Goal: Transaction & Acquisition: Book appointment/travel/reservation

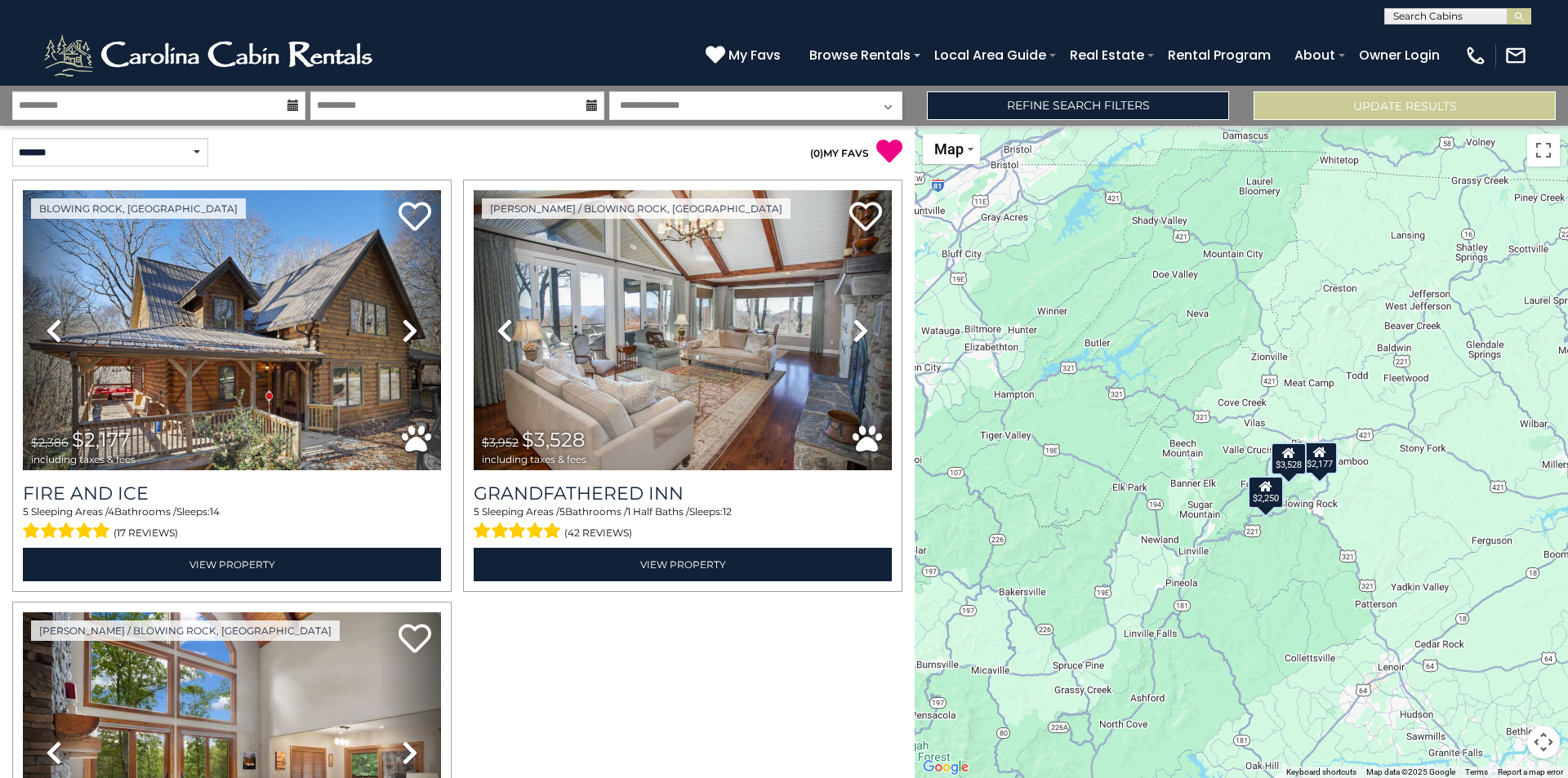
drag, startPoint x: 1383, startPoint y: 525, endPoint x: 1295, endPoint y: 547, distance: 90.7
click at [1295, 547] on div "$2,177 $3,528 $2,250" at bounding box center [1241, 451] width 654 height 652
click at [1539, 150] on button "Toggle fullscreen view" at bounding box center [1543, 150] width 32 height 32
click at [1003, 110] on link "Refine Search Filters" at bounding box center [1078, 106] width 302 height 29
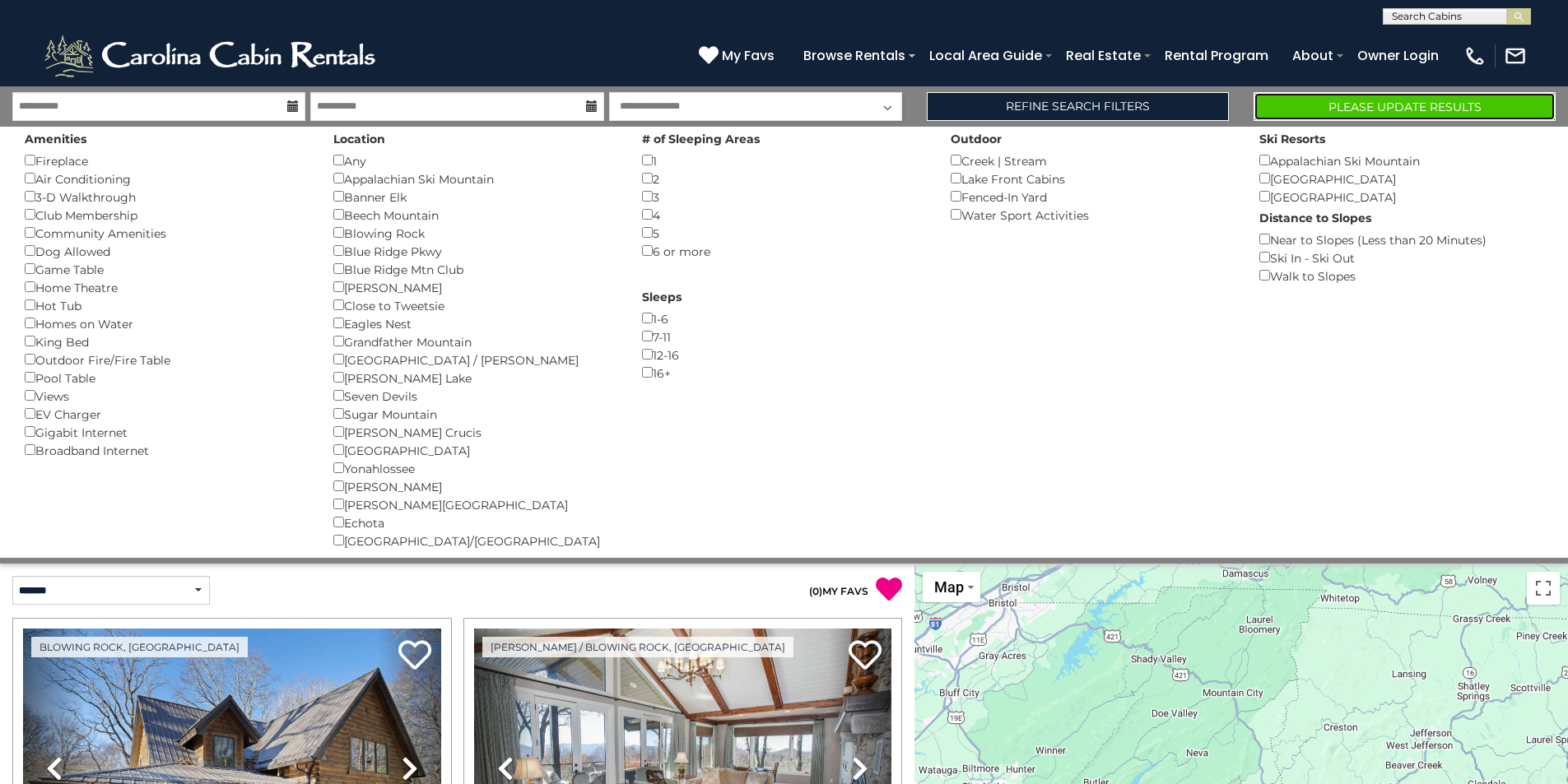
click at [1350, 106] on button "Please Update Results" at bounding box center [1404, 107] width 302 height 29
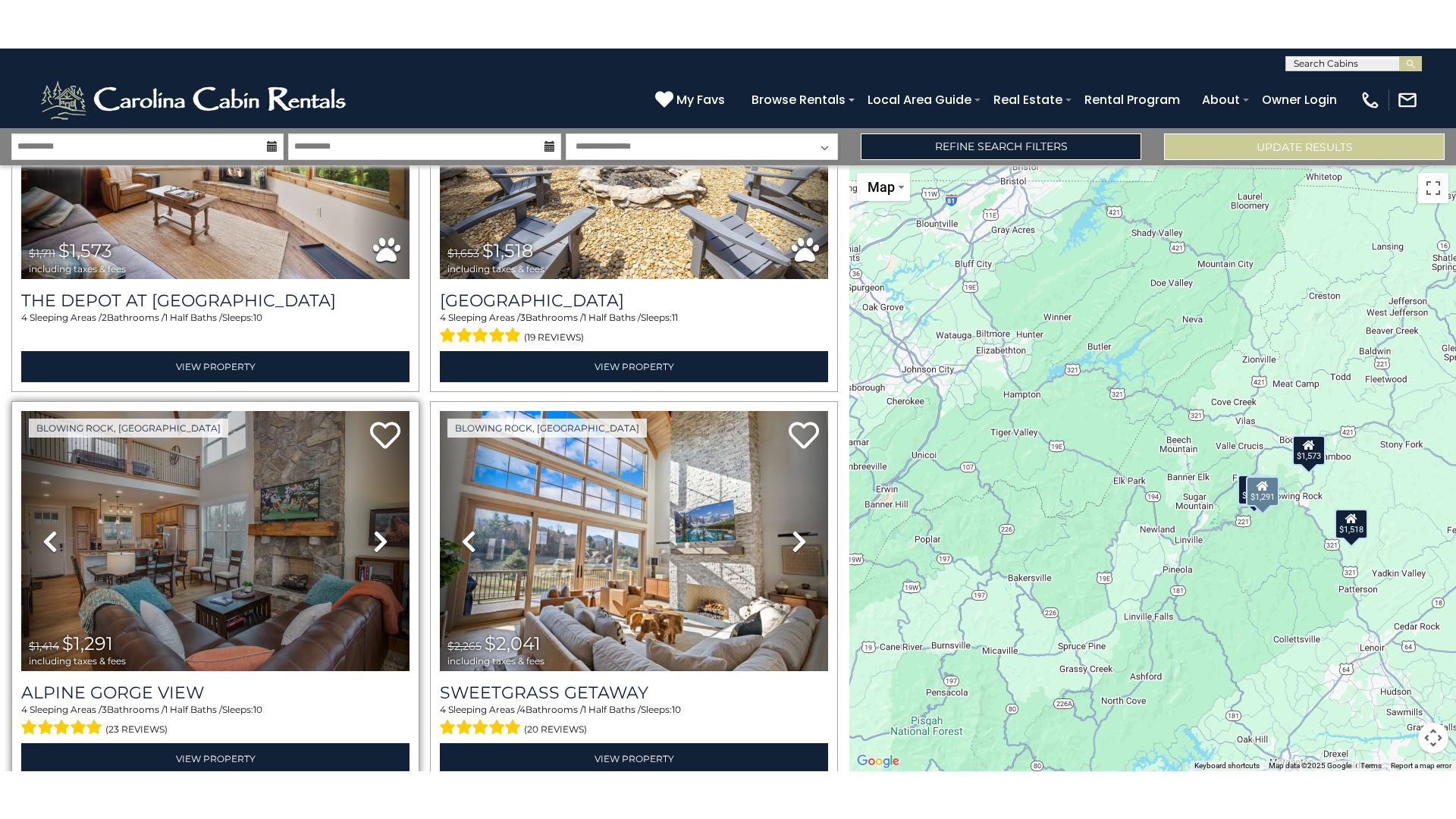
scroll to position [277, 0]
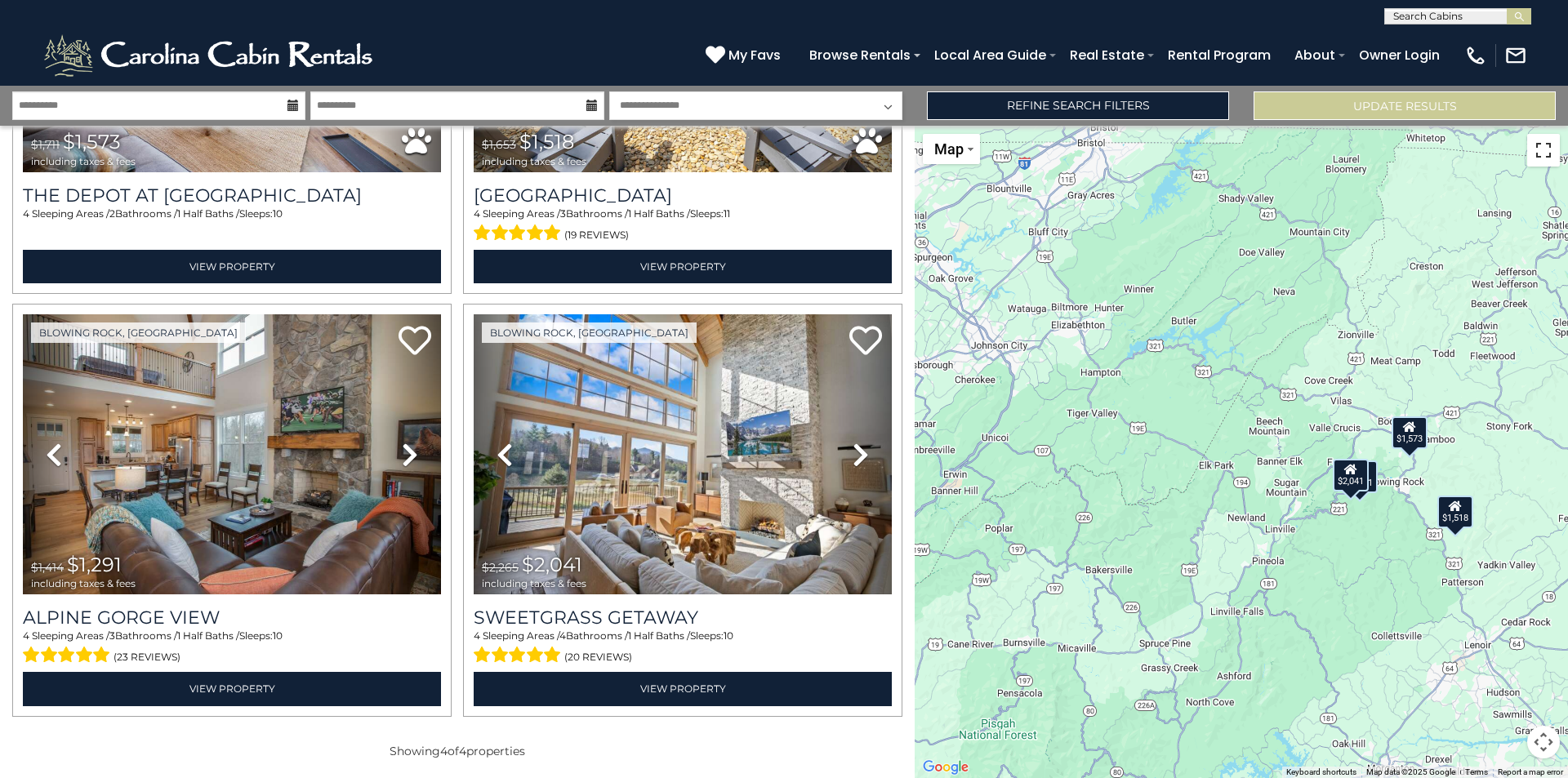
click at [1539, 150] on button "Toggle fullscreen view" at bounding box center [1543, 150] width 32 height 32
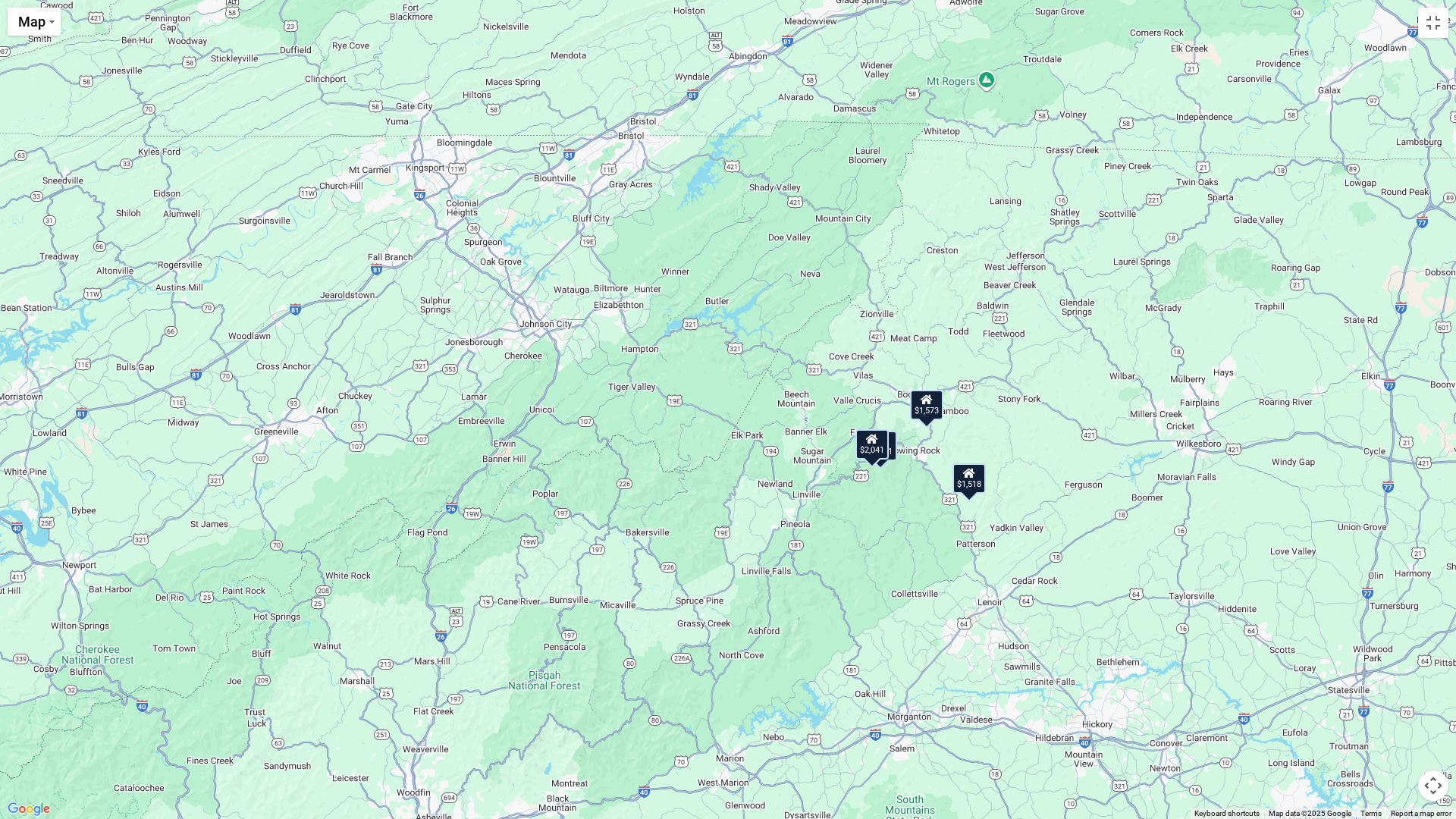
drag, startPoint x: 862, startPoint y: 563, endPoint x: 909, endPoint y: 575, distance: 48.5
click at [909, 575] on div "$1,573 $1,518 $1,291 $2,041" at bounding box center [728, 409] width 1456 height 819
click at [929, 412] on div "$1,573" at bounding box center [926, 404] width 33 height 30
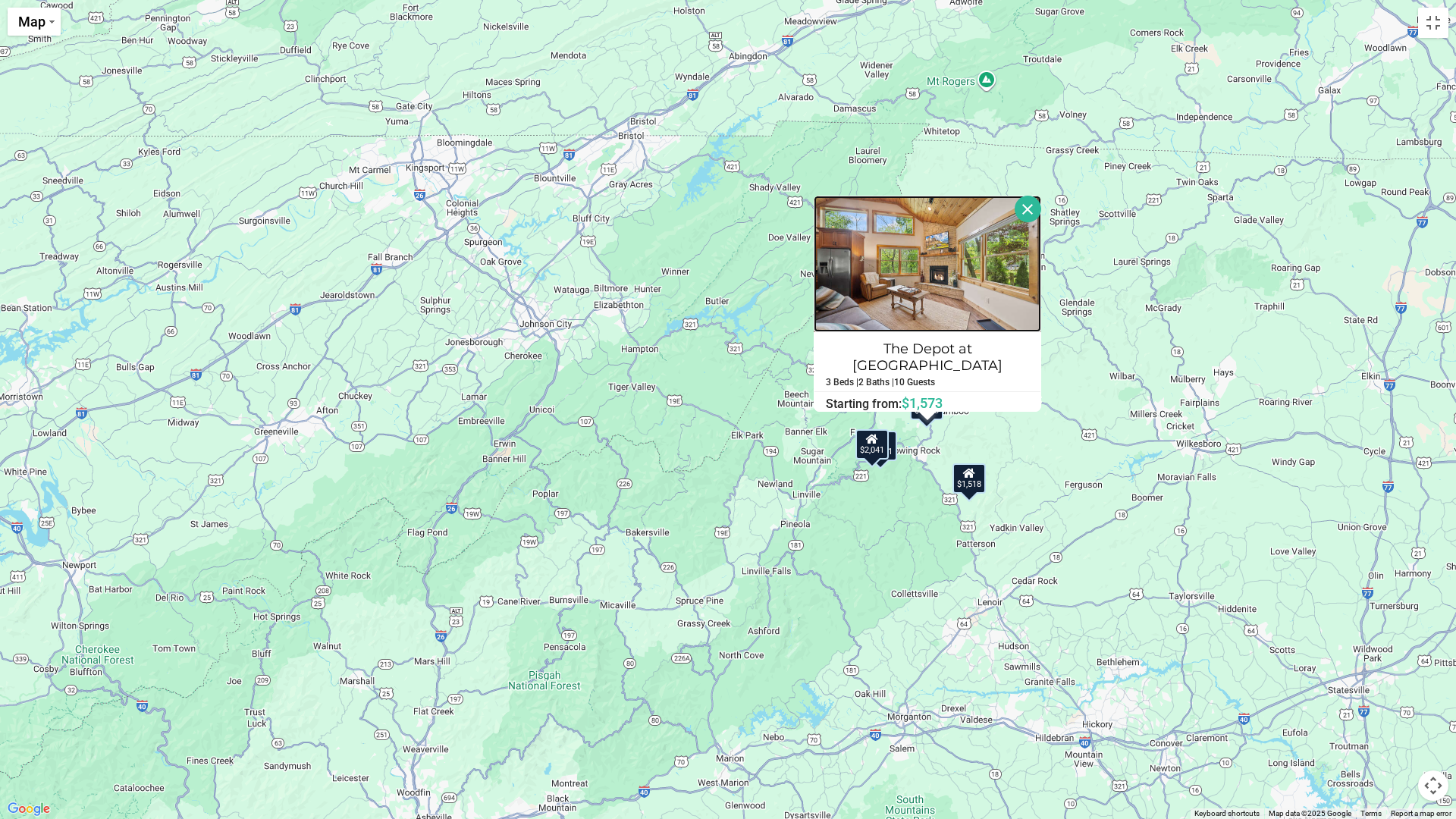
click at [929, 277] on img at bounding box center [927, 263] width 228 height 136
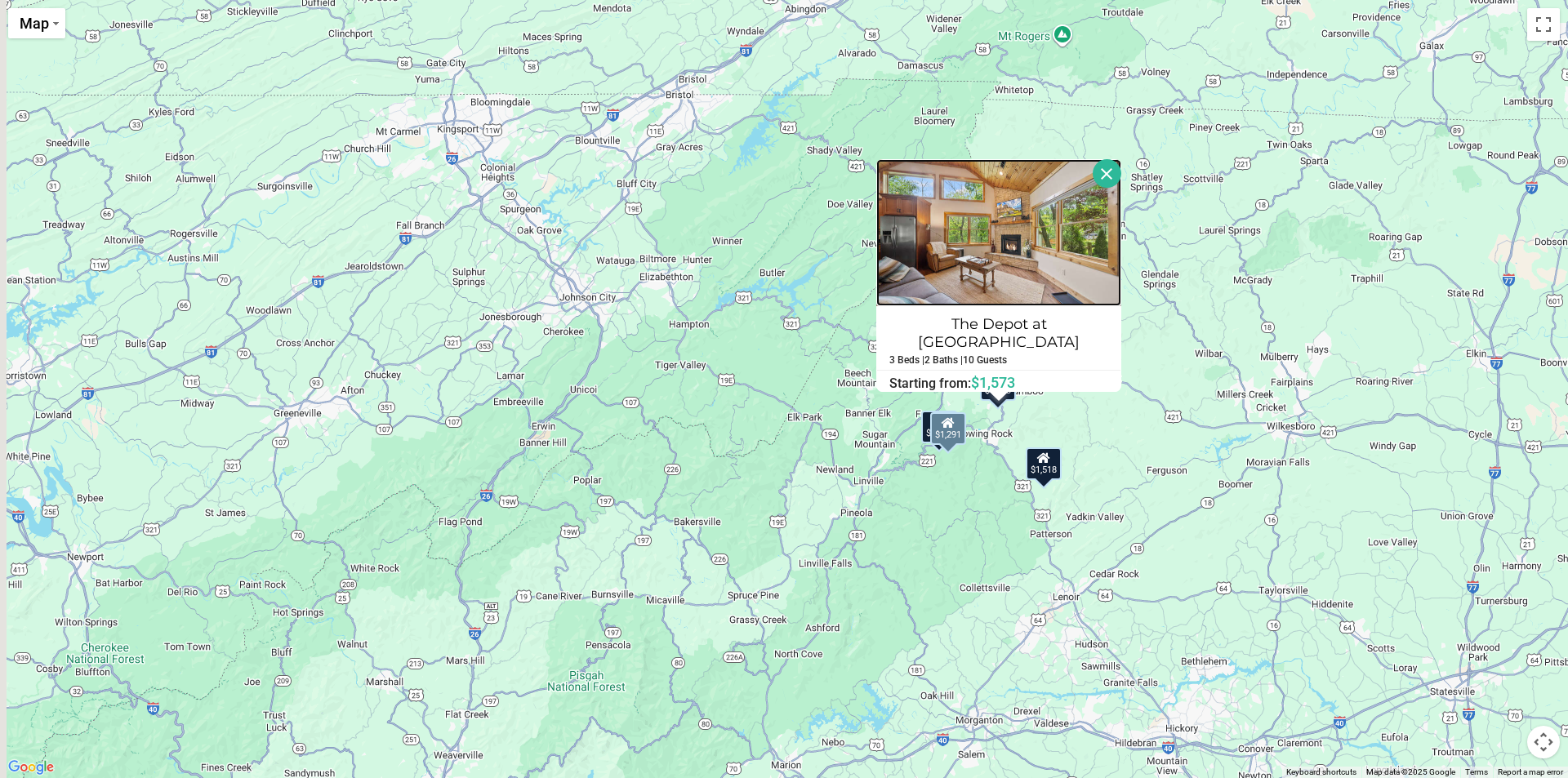
scroll to position [0, 0]
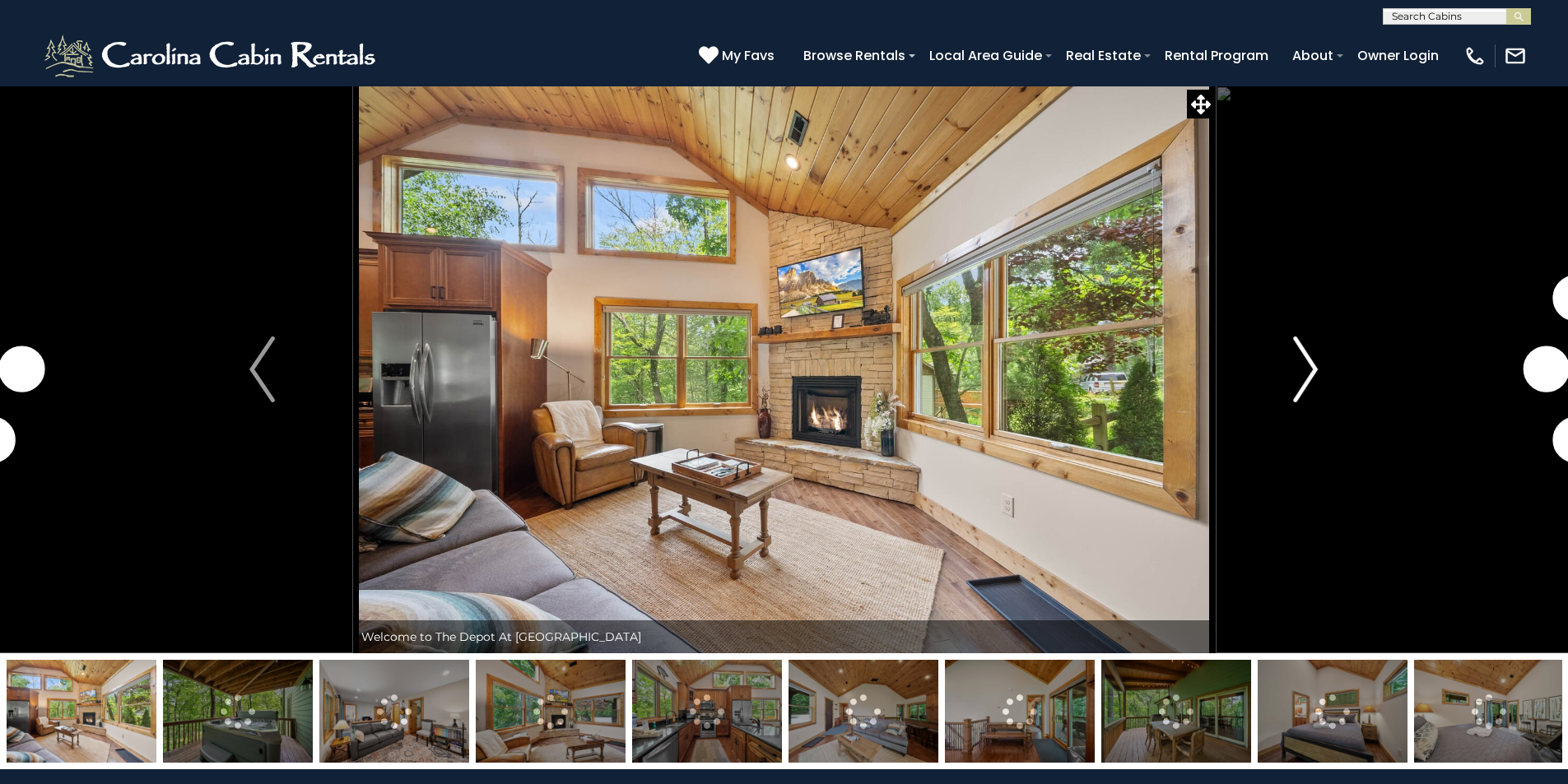
click at [1304, 373] on img "Next" at bounding box center [1305, 368] width 25 height 66
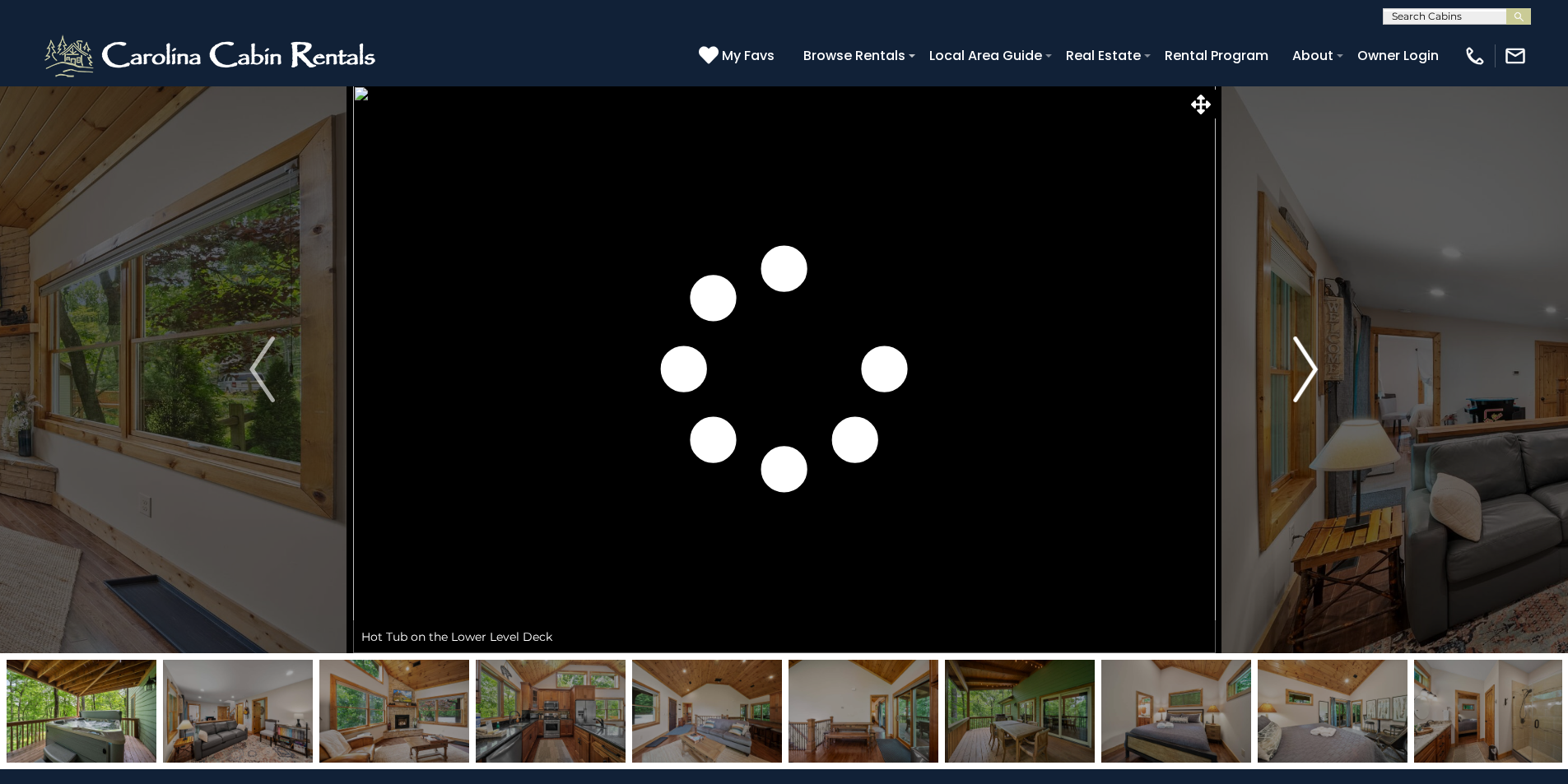
click at [1305, 374] on img "Next" at bounding box center [1305, 368] width 25 height 66
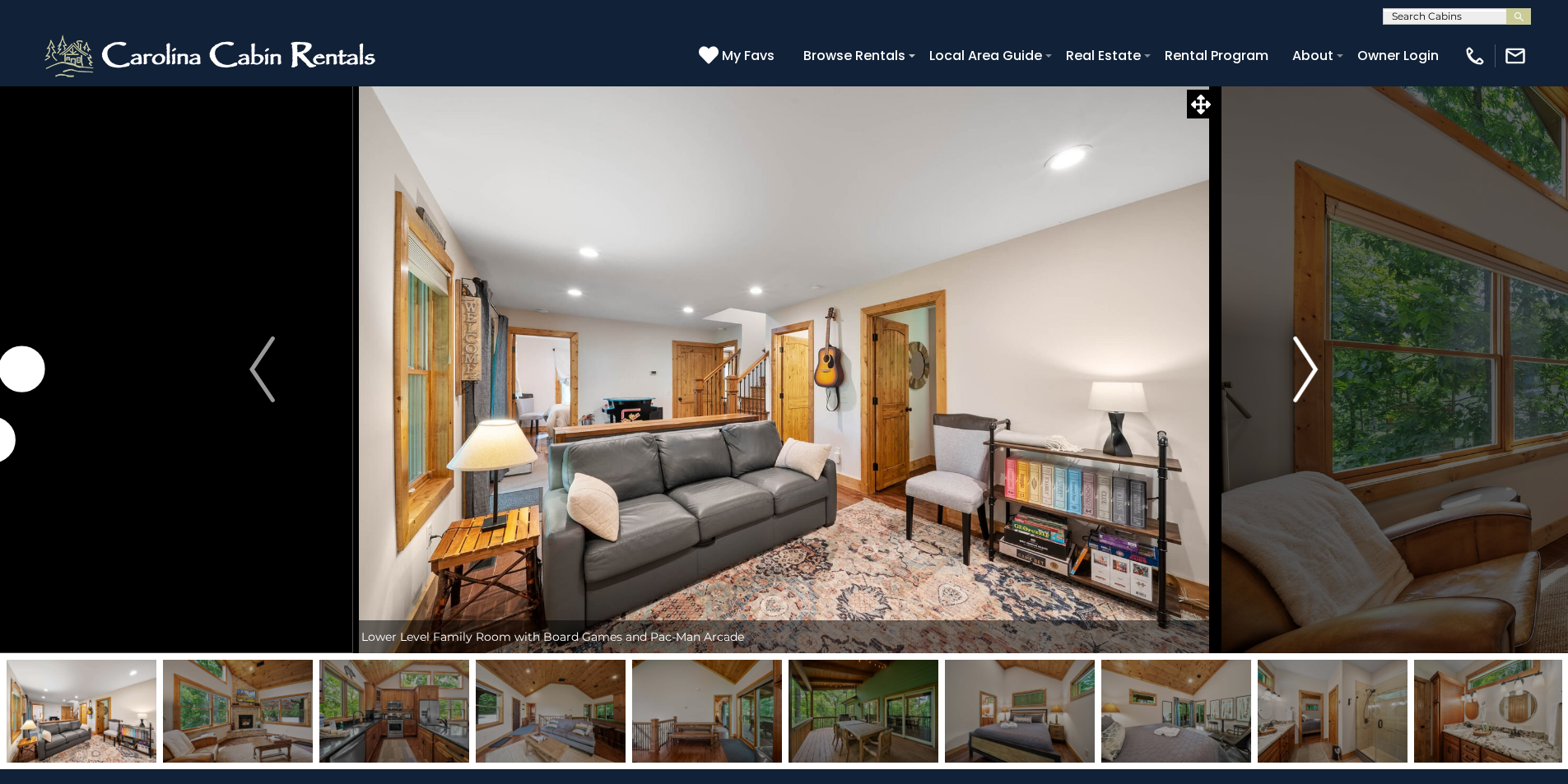
click at [1305, 374] on img "Next" at bounding box center [1305, 368] width 25 height 66
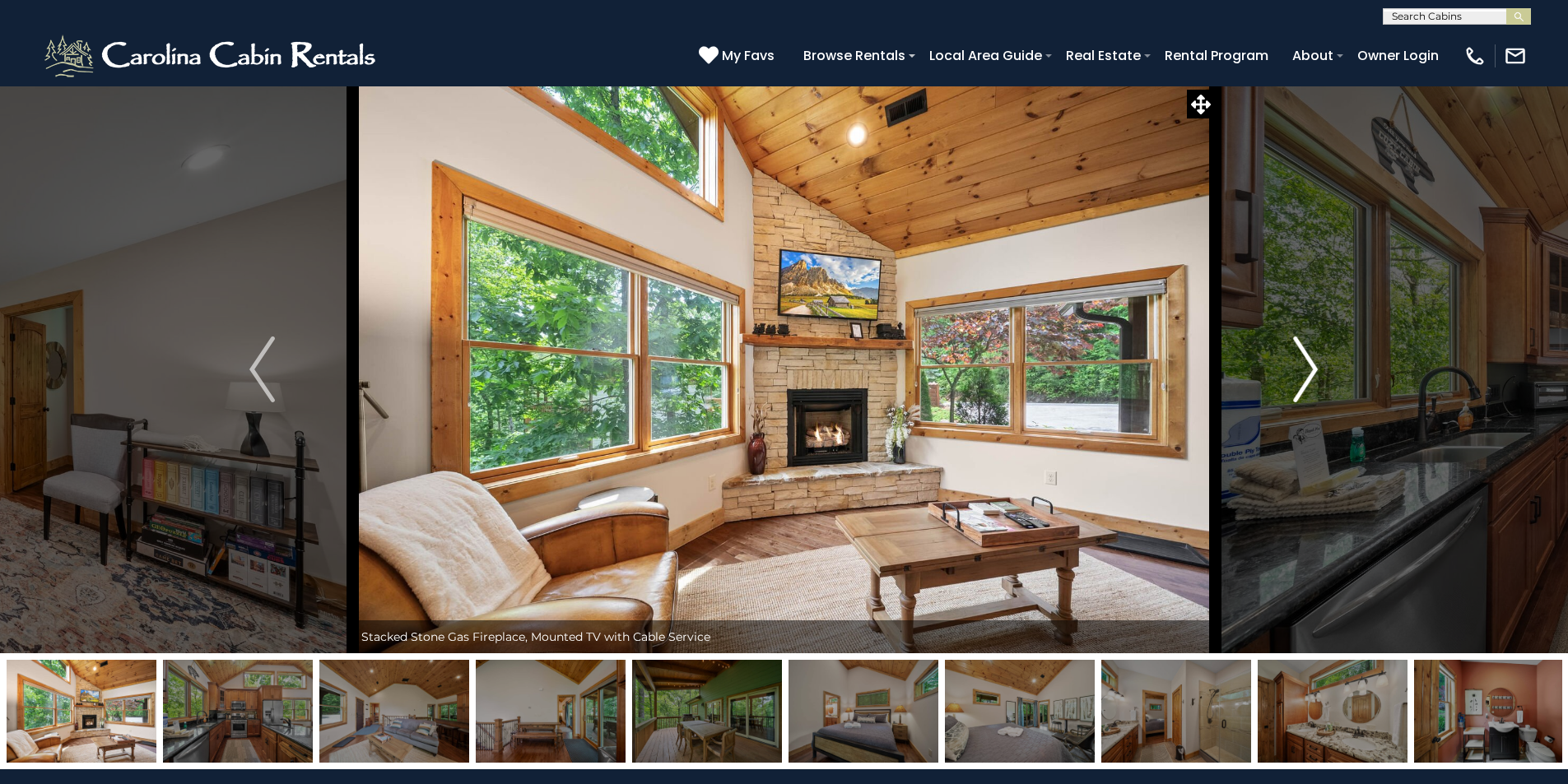
click at [1305, 374] on img "Next" at bounding box center [1305, 368] width 25 height 66
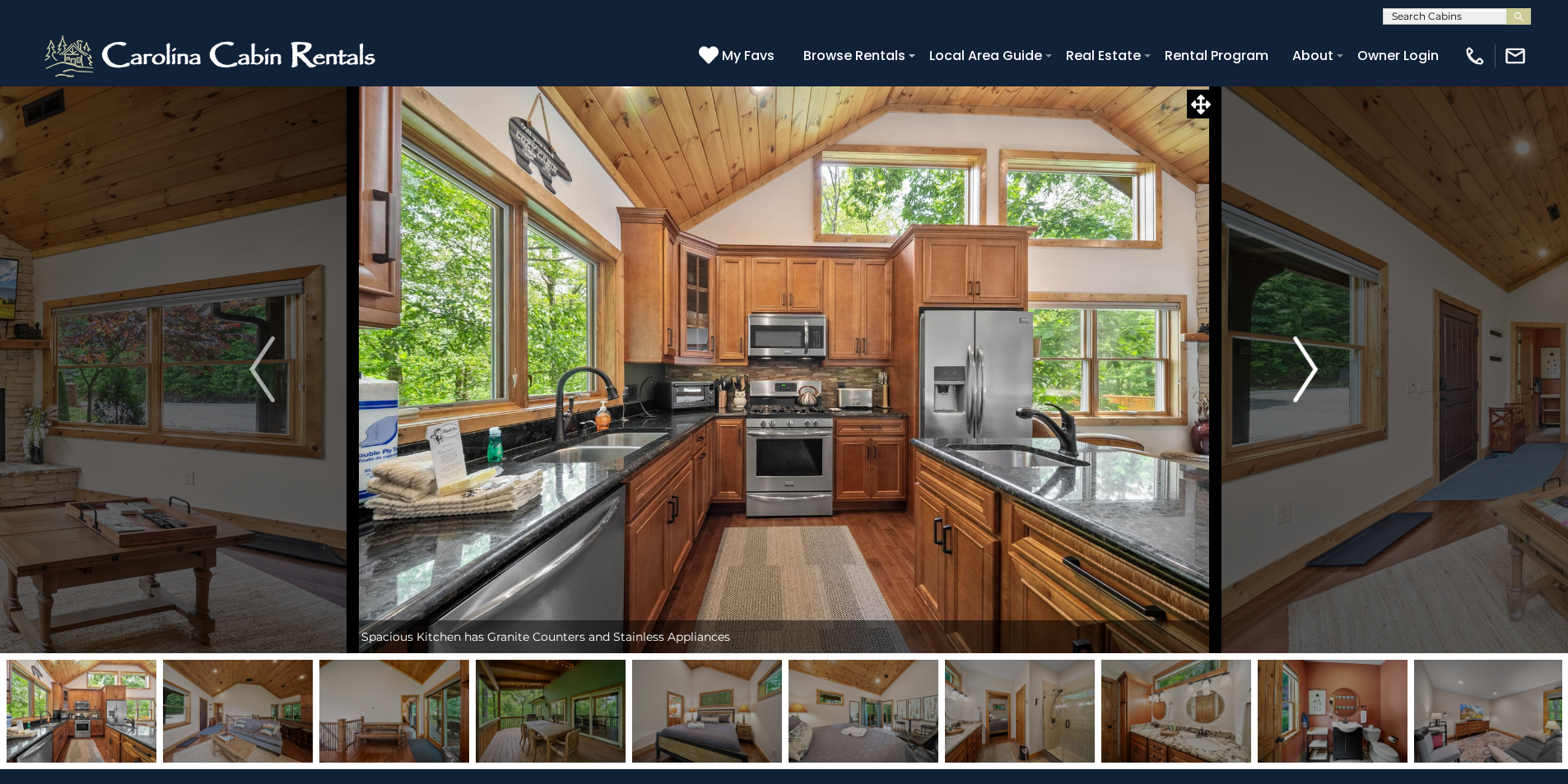
click at [1305, 374] on img "Next" at bounding box center [1305, 368] width 25 height 66
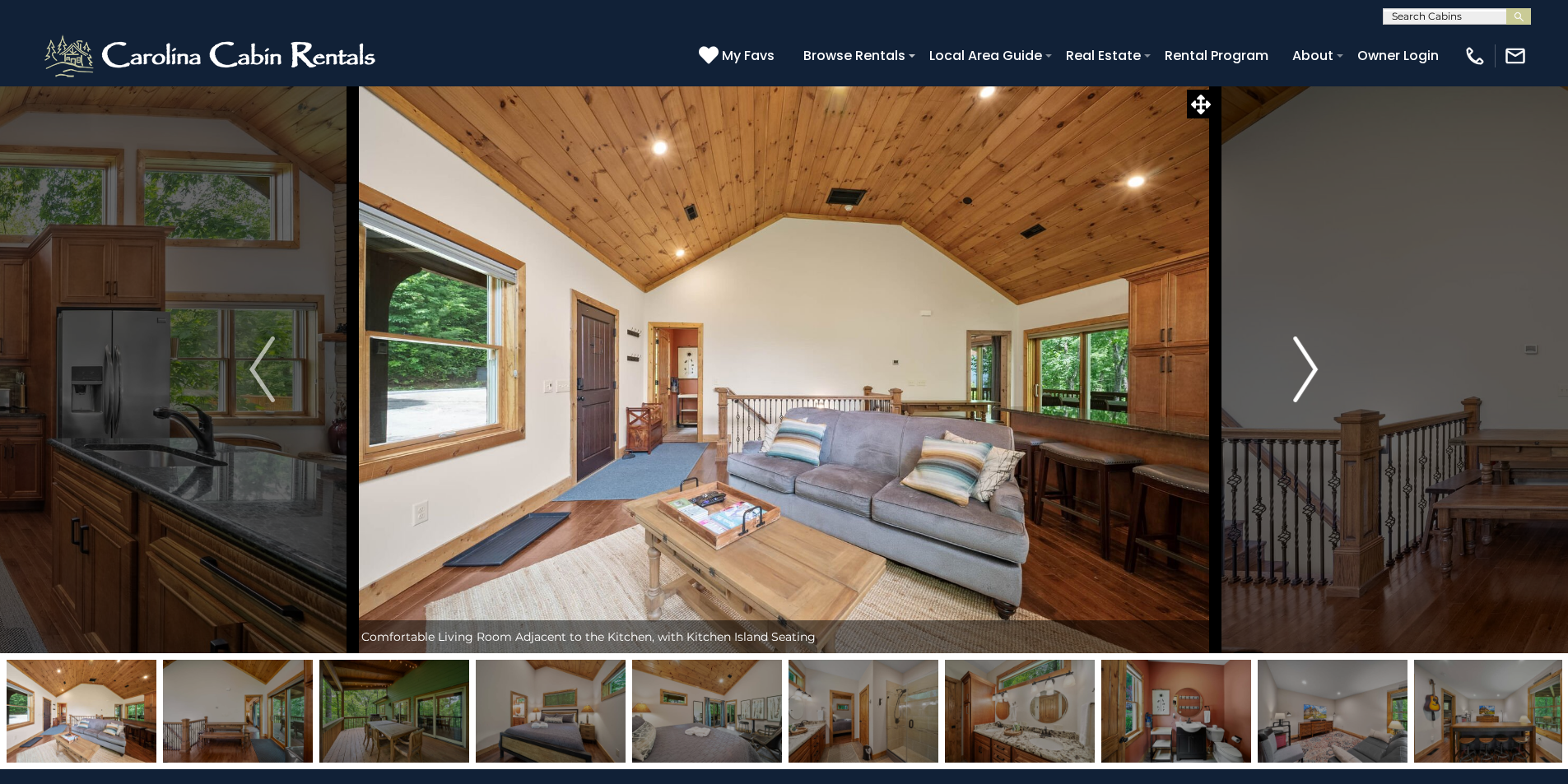
click at [1305, 374] on img "Next" at bounding box center [1305, 368] width 25 height 66
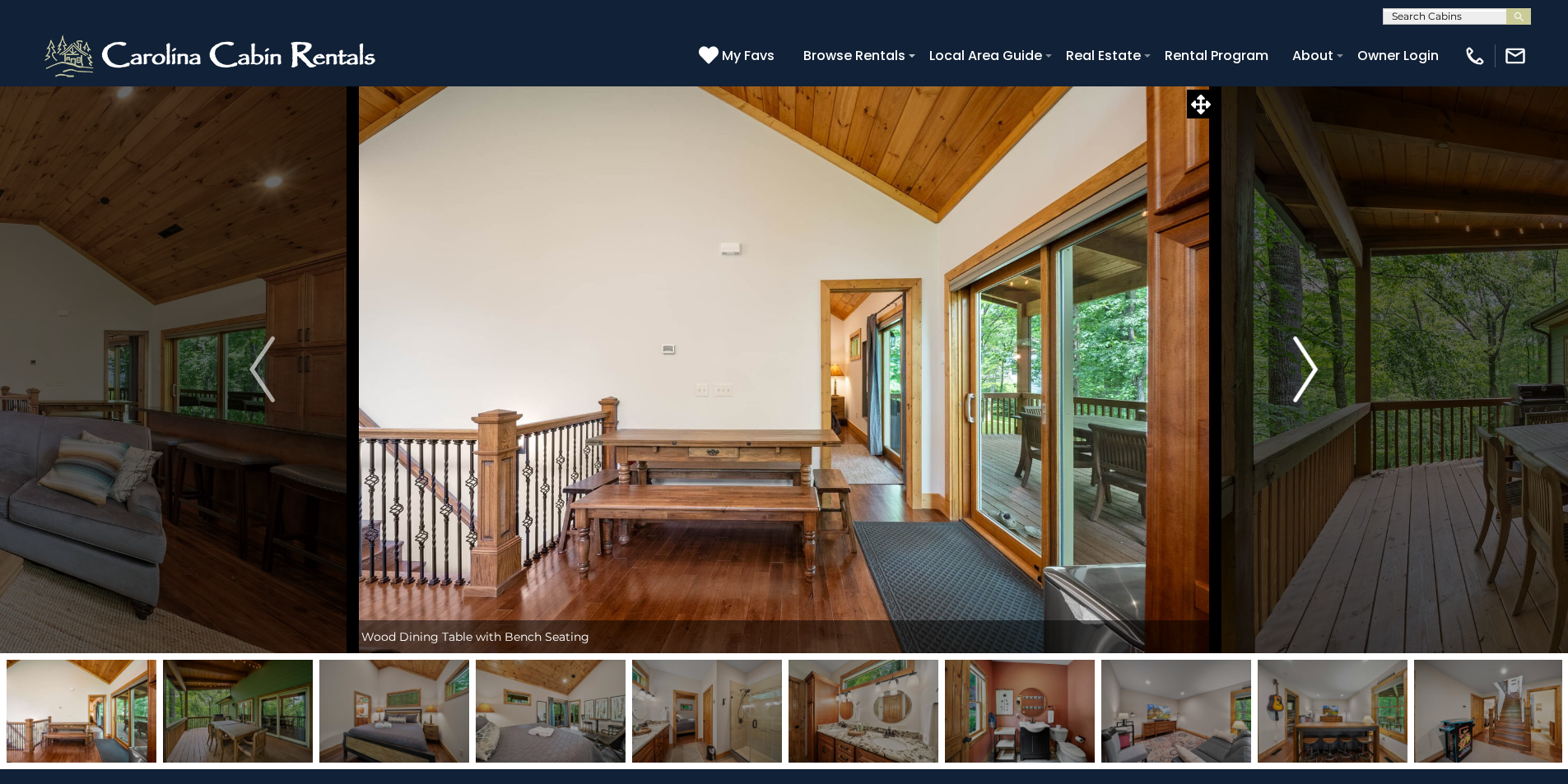
click at [1305, 374] on img "Next" at bounding box center [1305, 368] width 25 height 66
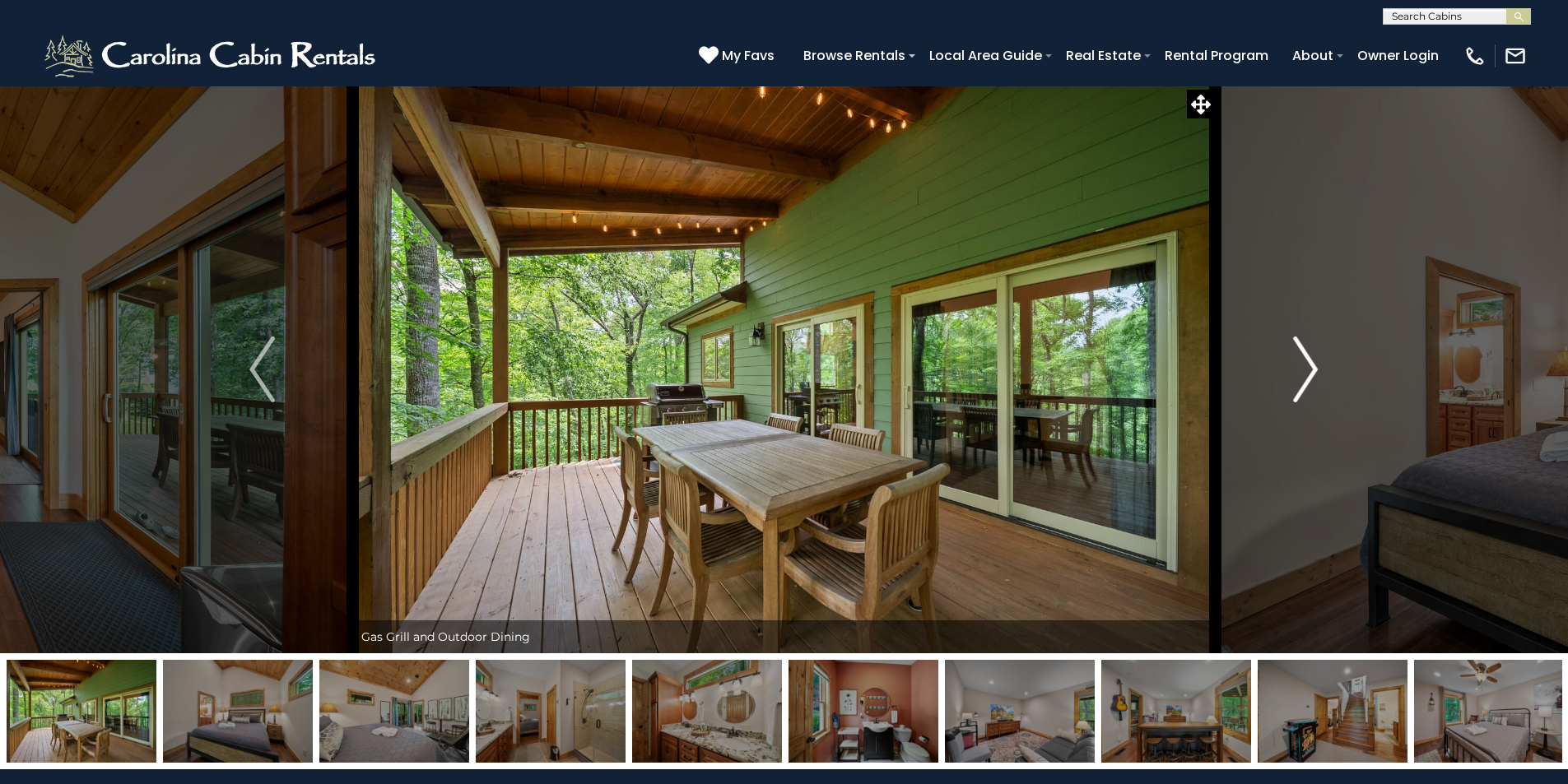
click at [1305, 374] on img "Next" at bounding box center [1305, 368] width 25 height 66
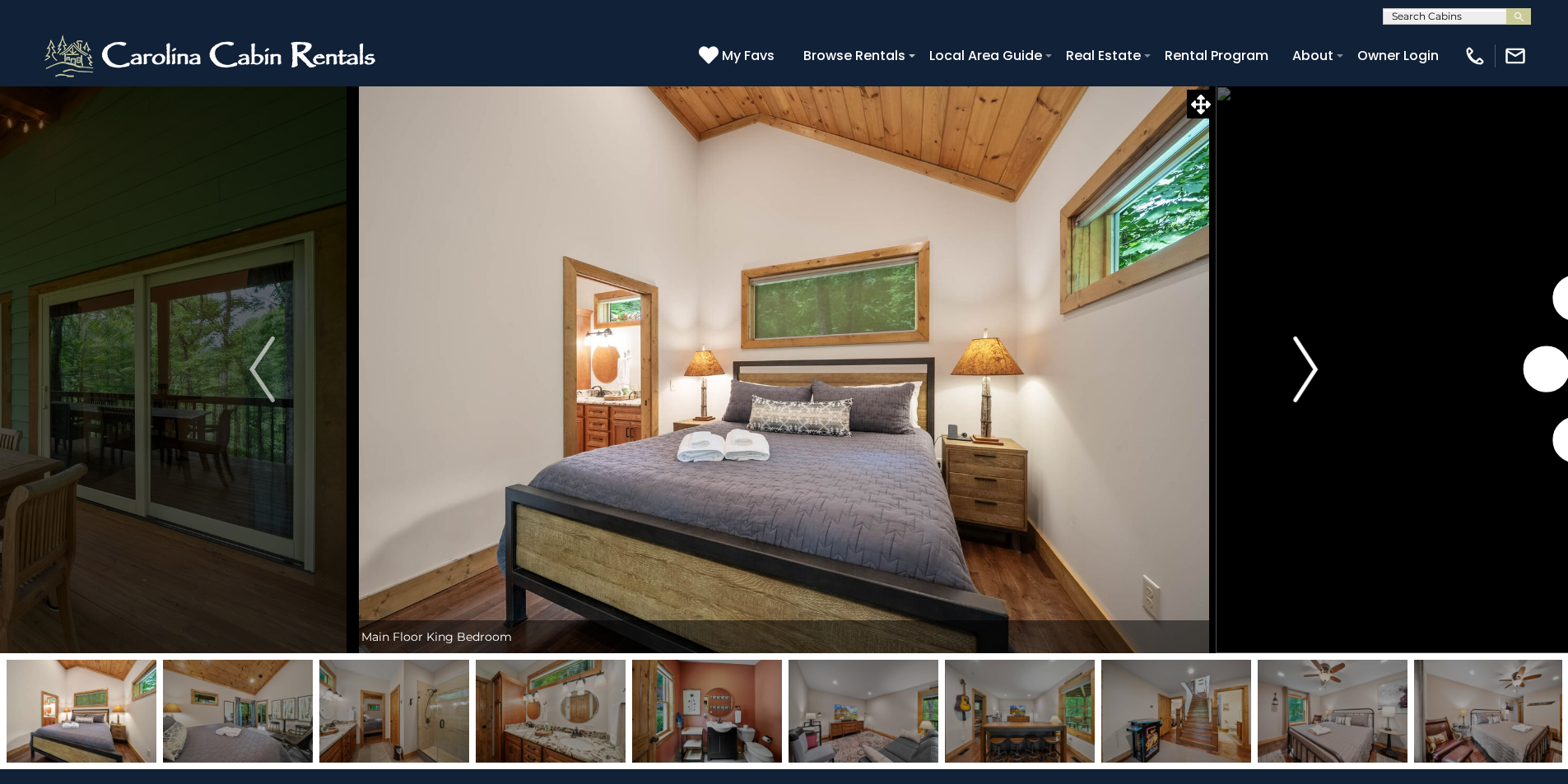
click at [1305, 374] on img "Next" at bounding box center [1305, 368] width 25 height 66
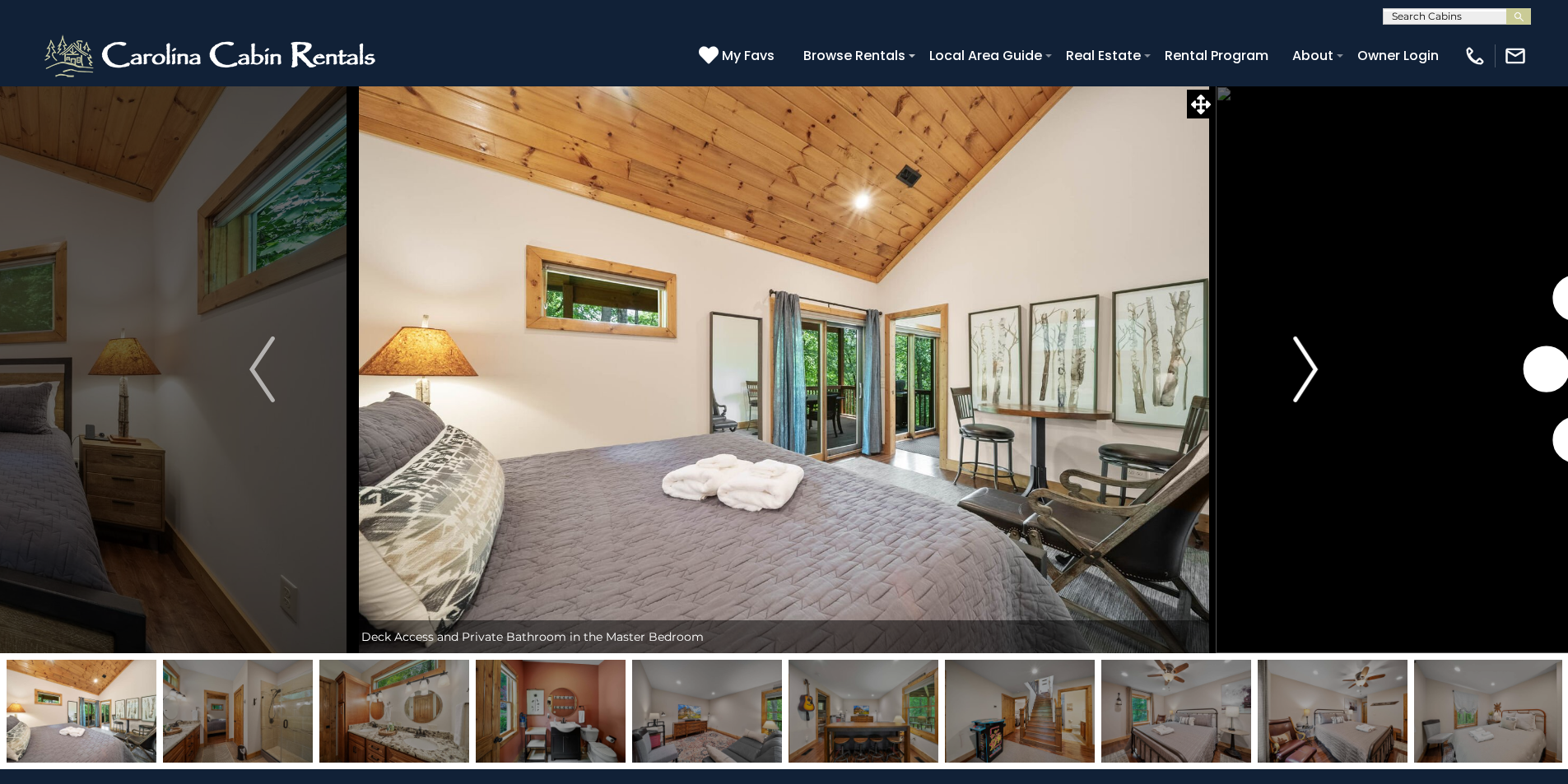
click at [1305, 374] on img "Next" at bounding box center [1305, 368] width 25 height 66
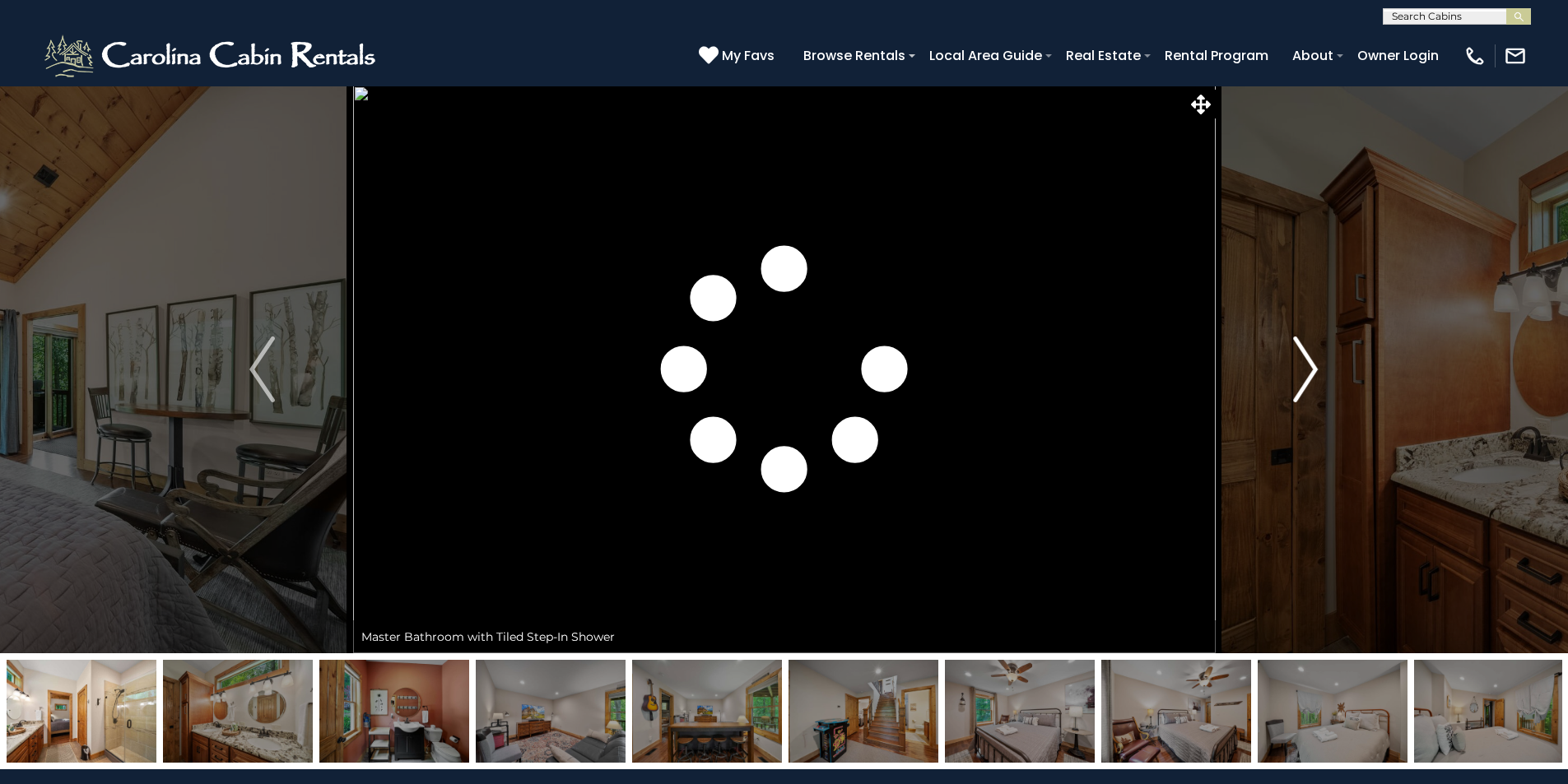
click at [1305, 374] on img "Next" at bounding box center [1305, 368] width 25 height 66
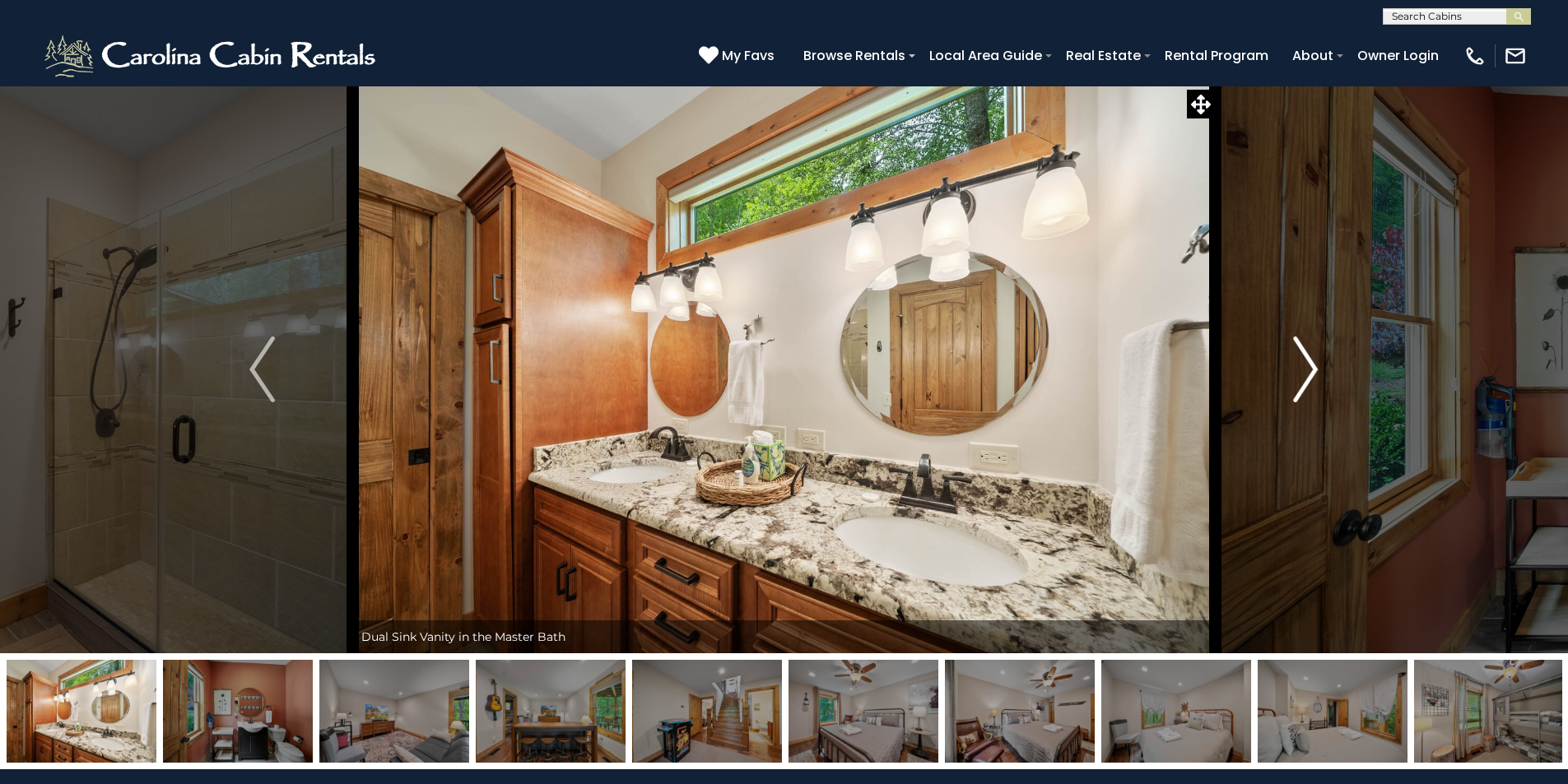
click at [1305, 374] on img "Next" at bounding box center [1305, 368] width 25 height 66
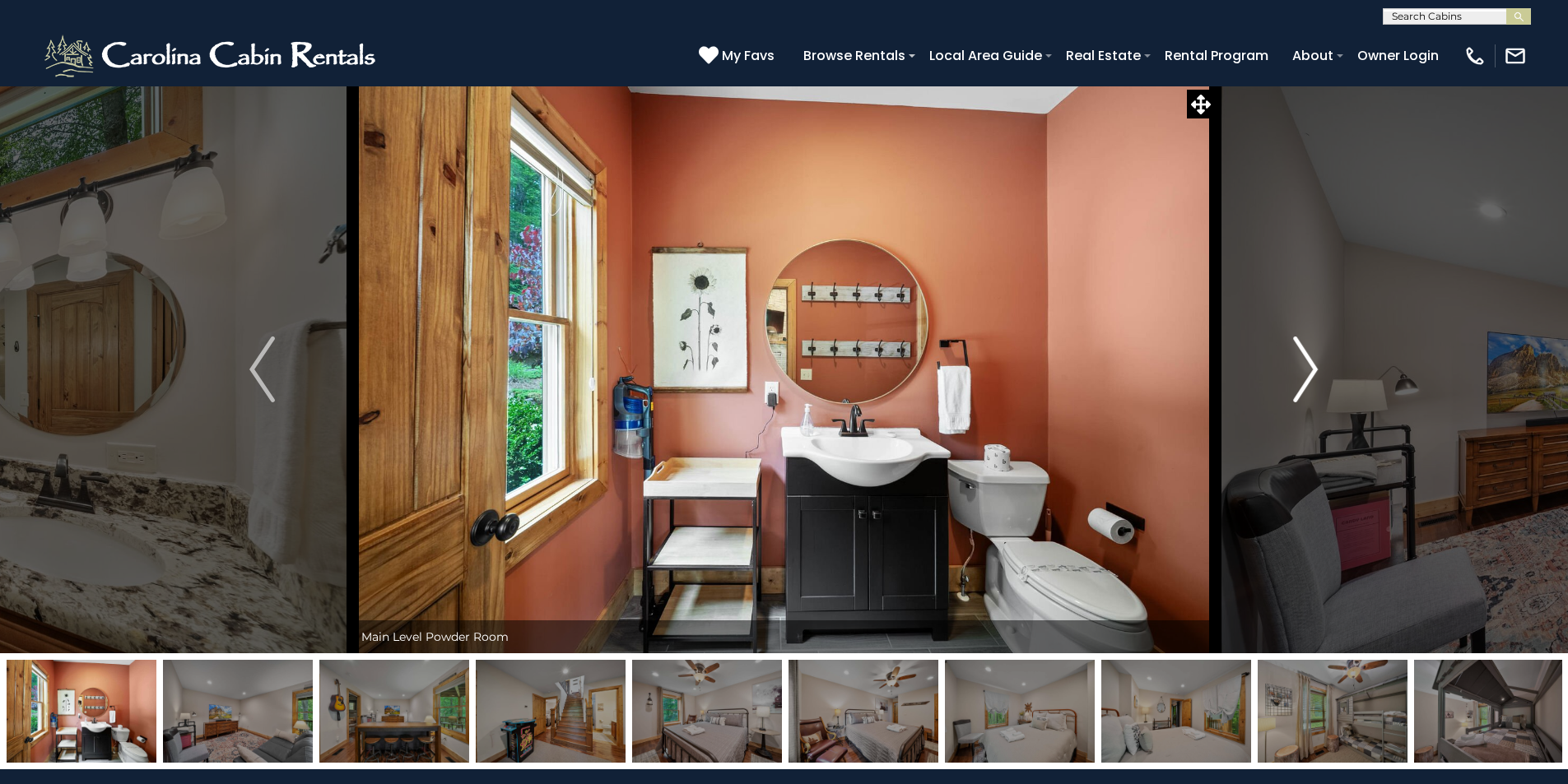
click at [1305, 374] on img "Next" at bounding box center [1305, 368] width 25 height 66
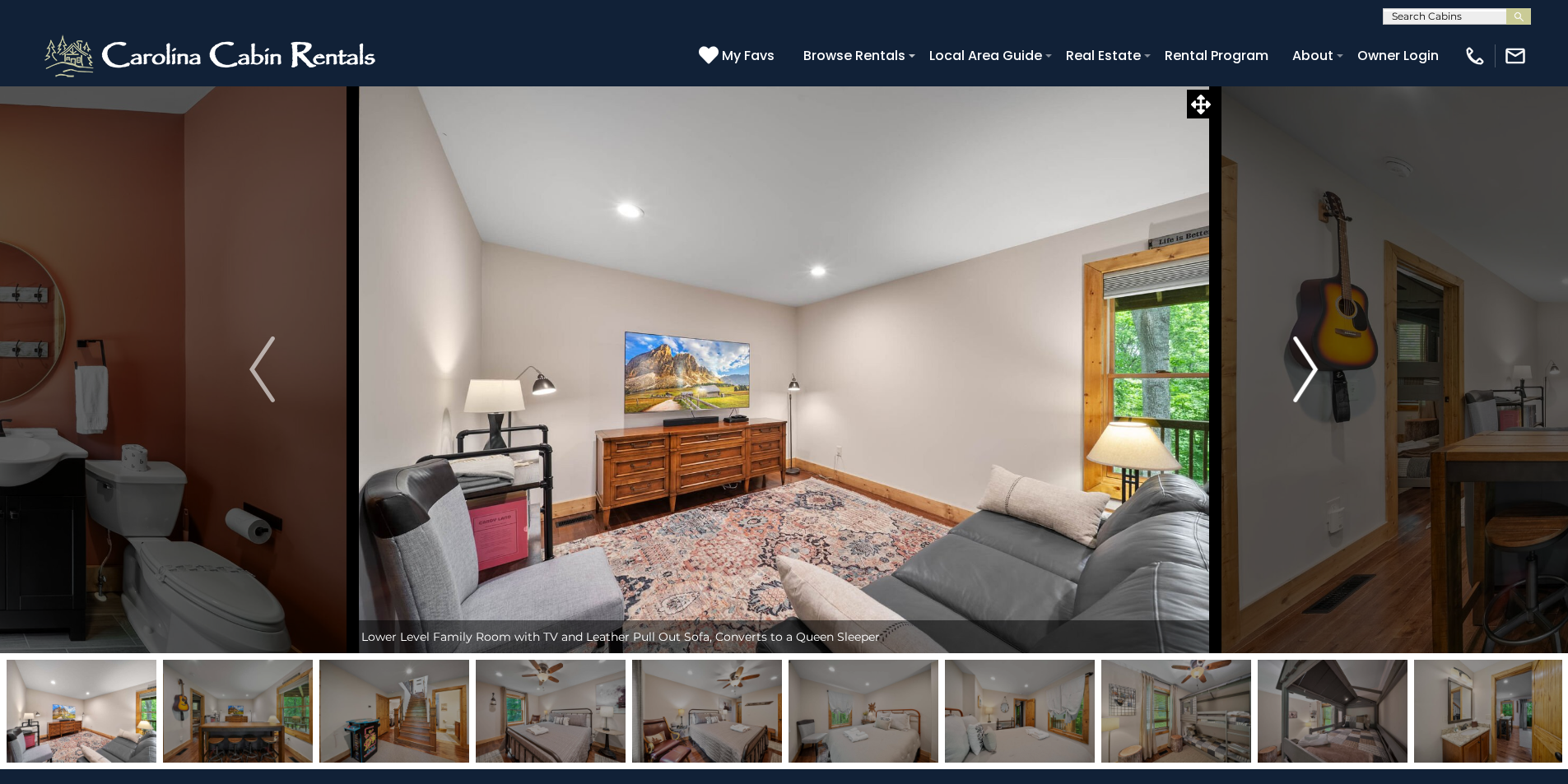
click at [1305, 374] on img "Next" at bounding box center [1305, 368] width 25 height 66
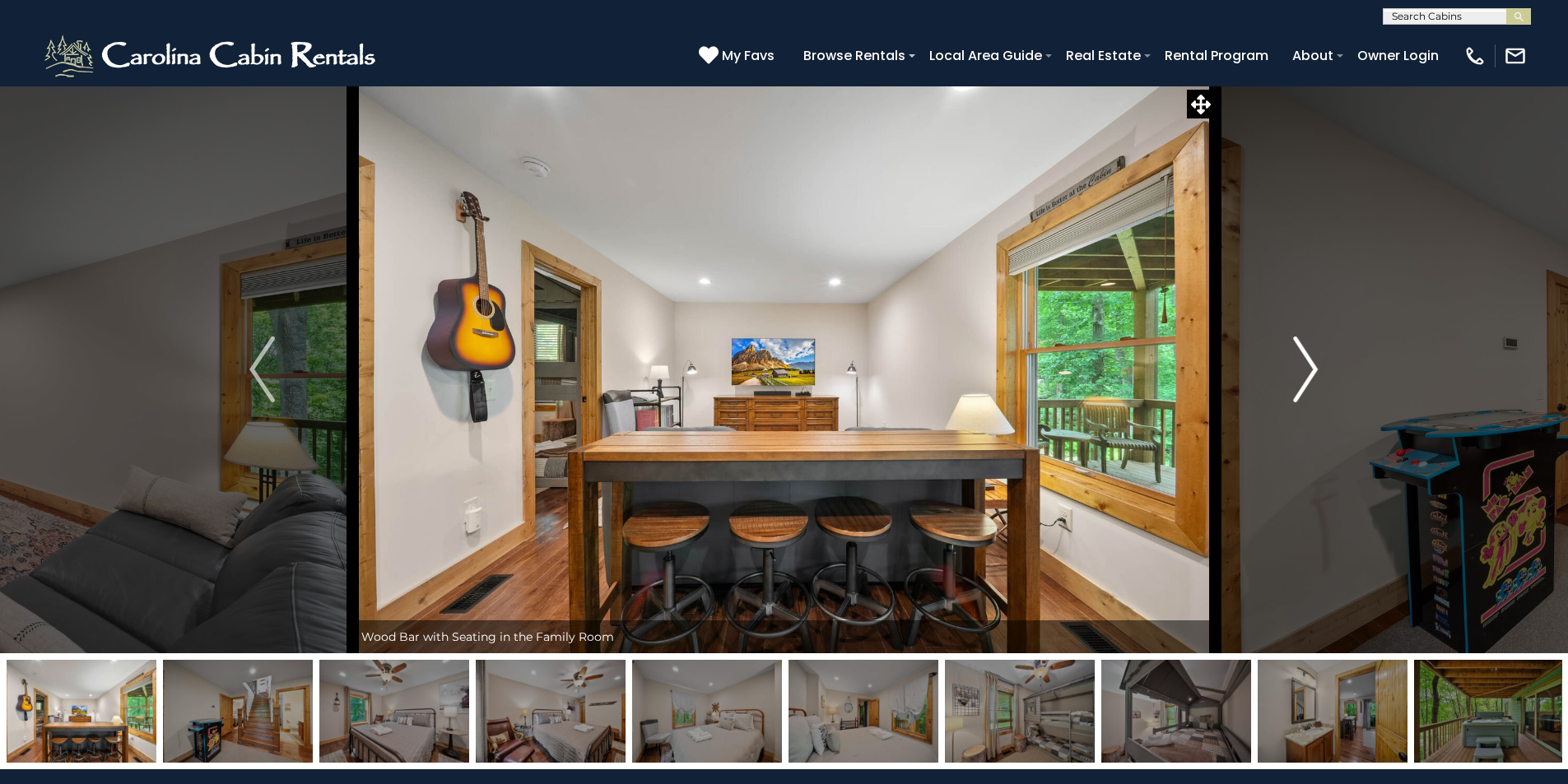
click at [1305, 374] on img "Next" at bounding box center [1305, 368] width 25 height 66
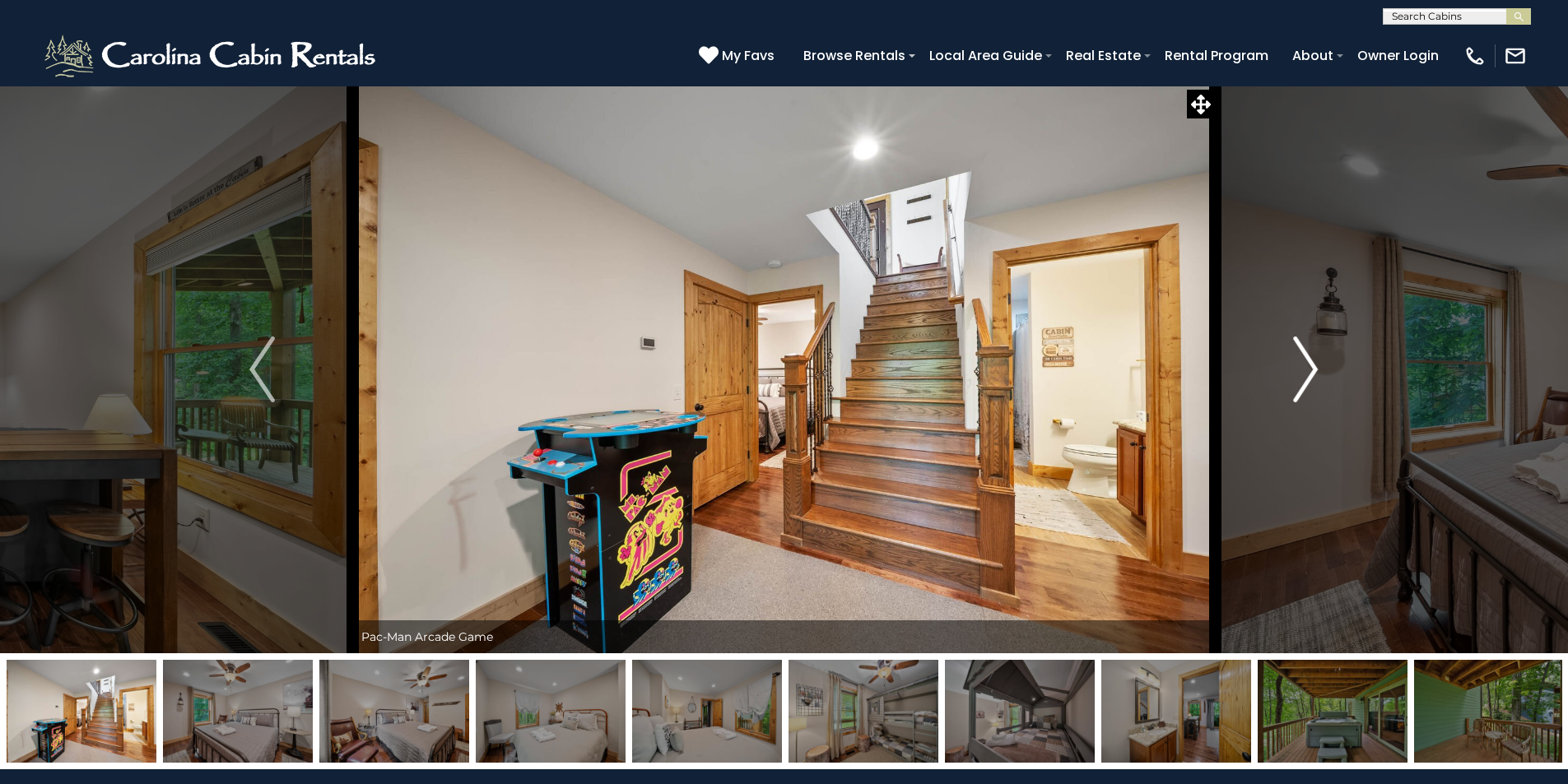
click at [1305, 374] on img "Next" at bounding box center [1305, 368] width 25 height 66
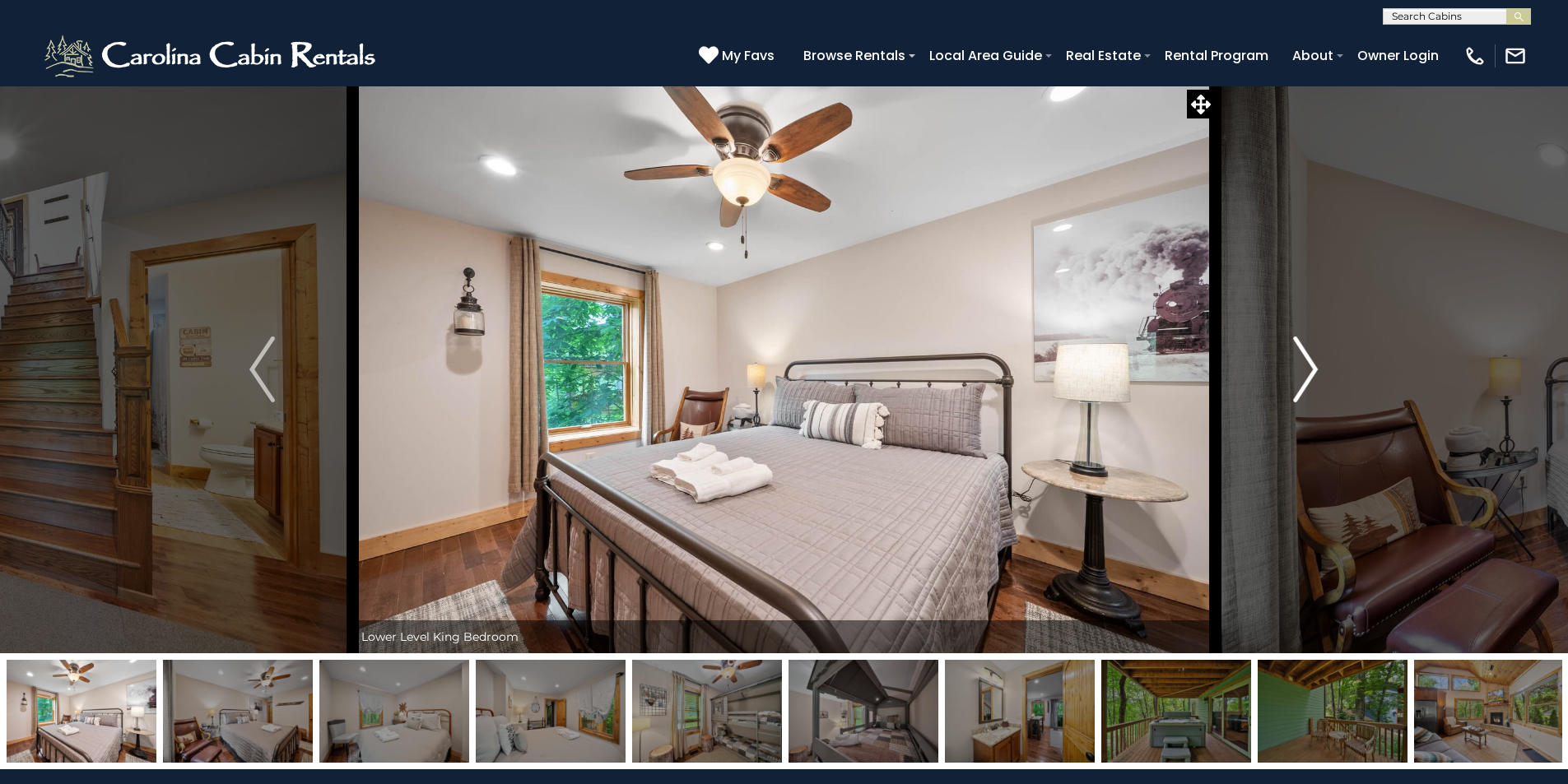
click at [1305, 374] on img "Next" at bounding box center [1305, 368] width 25 height 66
